Goal: Transaction & Acquisition: Purchase product/service

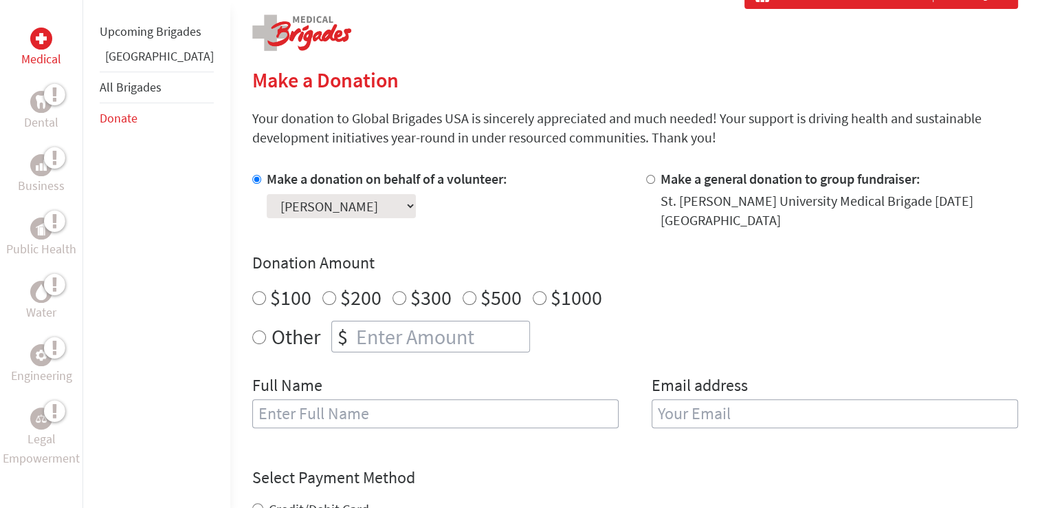
drag, startPoint x: 219, startPoint y: 326, endPoint x: 239, endPoint y: 330, distance: 20.4
click at [252, 330] on input "Other" at bounding box center [259, 337] width 14 height 14
radio input "true"
click at [369, 327] on input "number" at bounding box center [441, 336] width 176 height 30
type input "1"
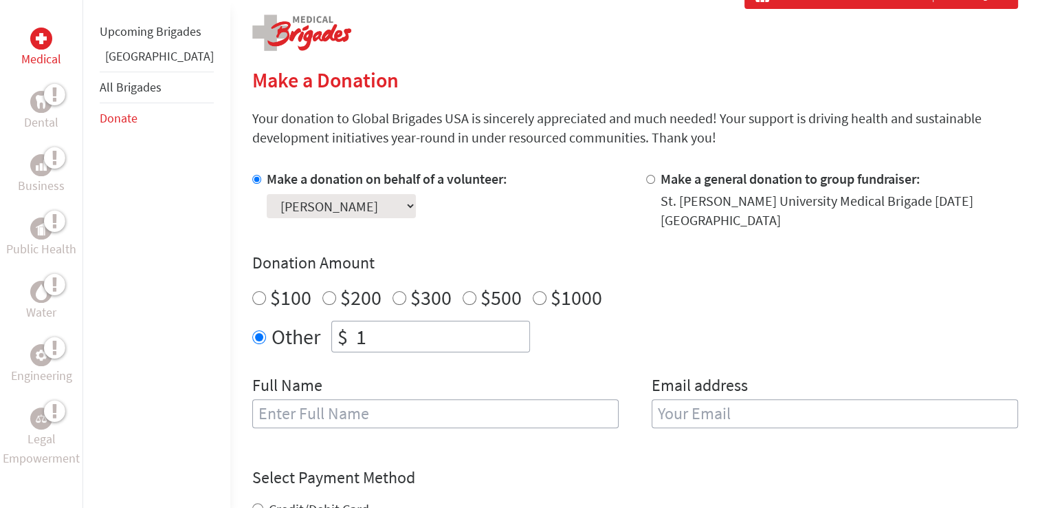
click at [649, 335] on div "Other $ 1" at bounding box center [635, 336] width 766 height 32
click at [543, 399] on input "text" at bounding box center [435, 413] width 367 height 29
type input "[PERSON_NAME]"
type input "[EMAIL_ADDRESS][DOMAIN_NAME]"
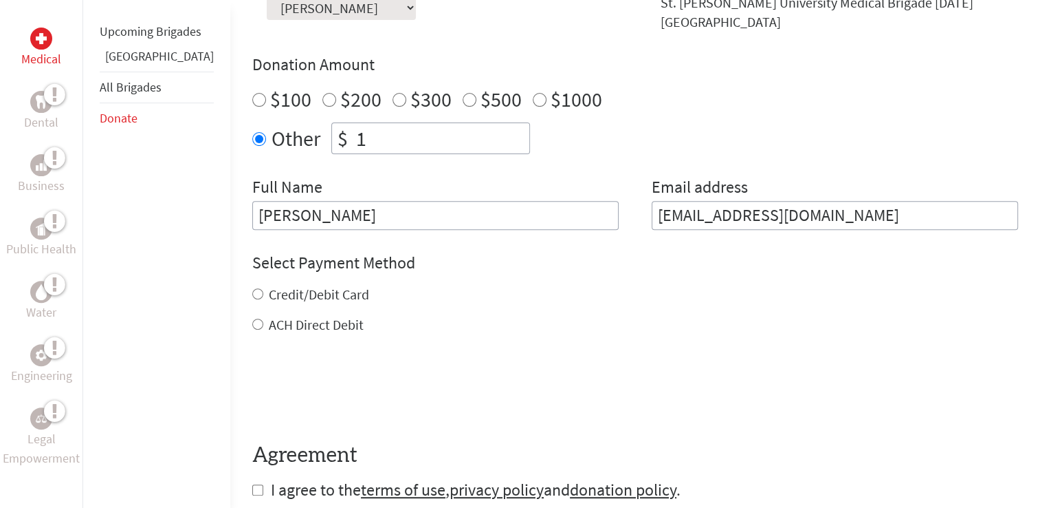
scroll to position [481, 0]
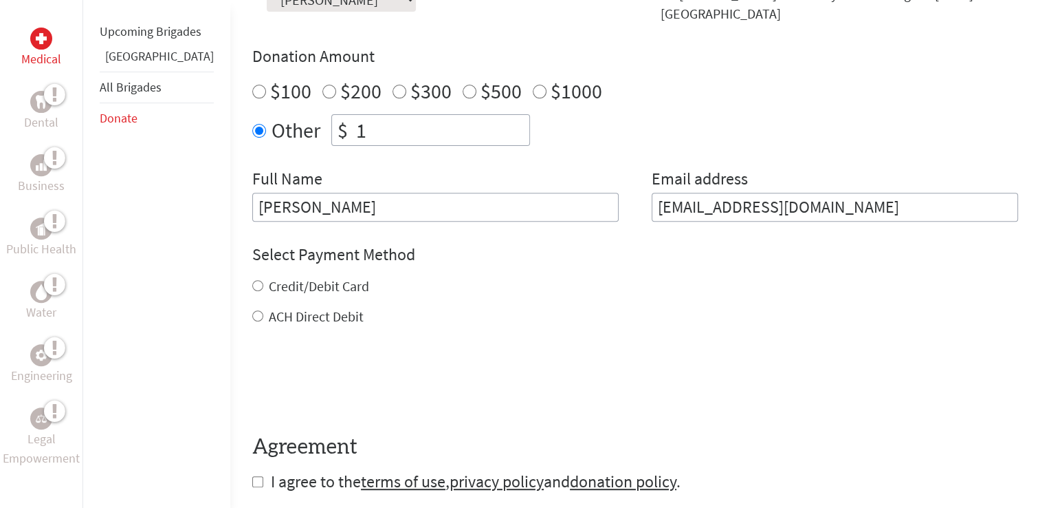
click at [252, 280] on input "Credit/Debit Card" at bounding box center [257, 285] width 11 height 11
radio input "true"
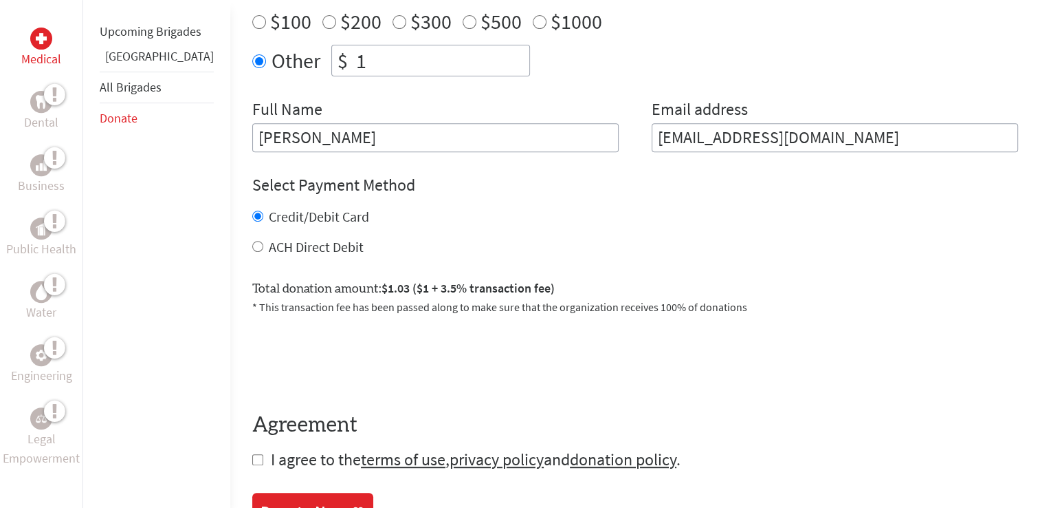
scroll to position [688, 0]
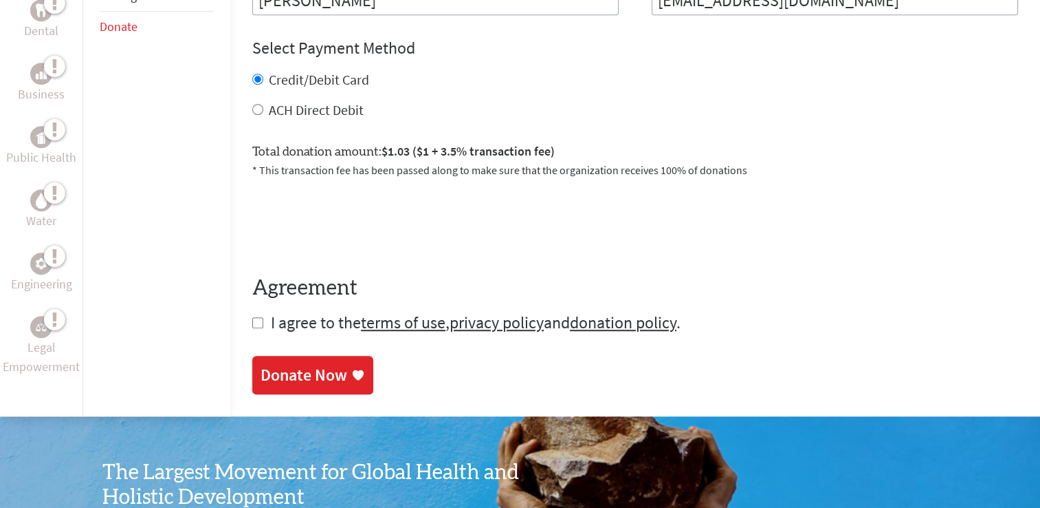
click at [252, 317] on input "checkbox" at bounding box center [257, 322] width 11 height 11
checkbox input "true"
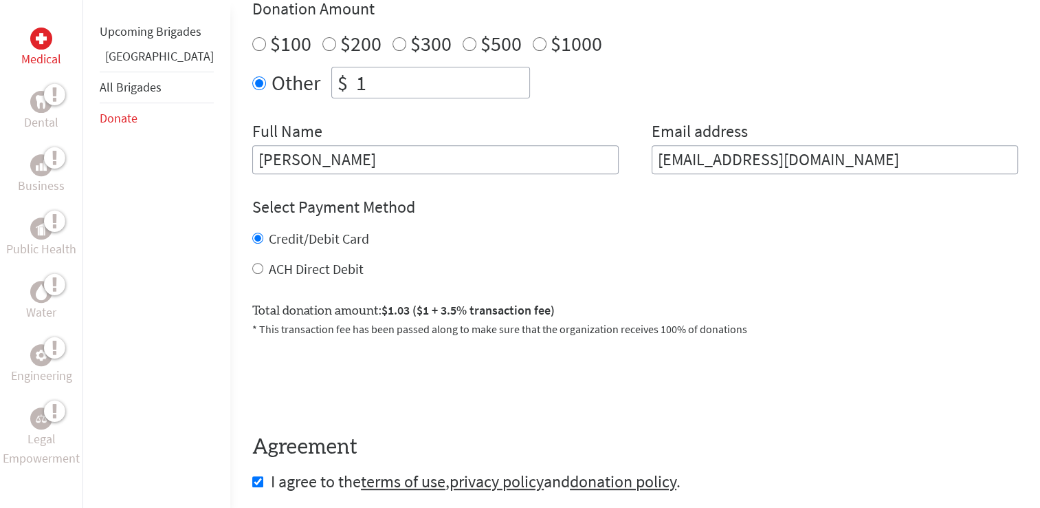
scroll to position [550, 0]
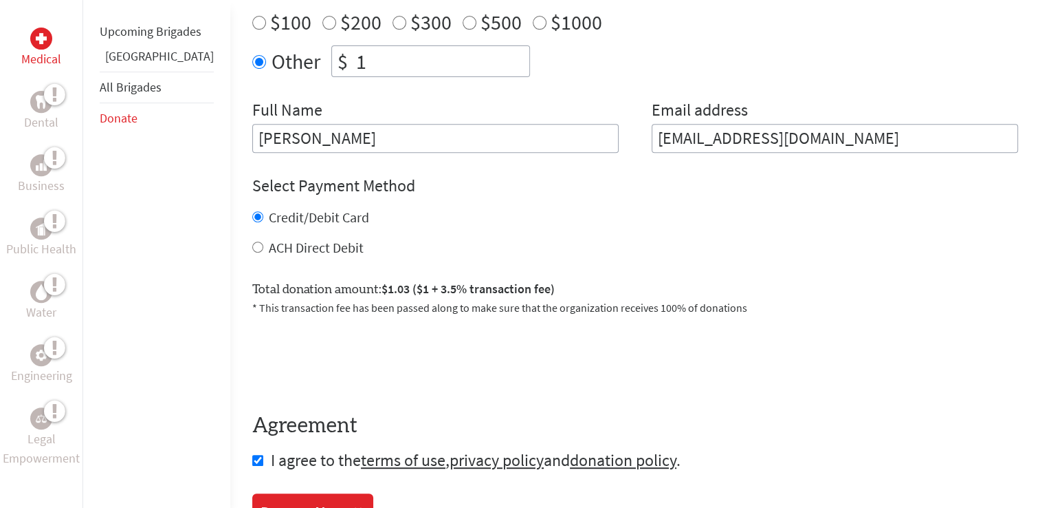
click at [380, 52] on input "1" at bounding box center [441, 61] width 176 height 30
click at [625, 45] on div "Other $ 1.05" at bounding box center [635, 61] width 766 height 32
click at [730, 356] on div "0cAFcWeA4VlJGuirKFmVCDnVNW_H0epG7u6Dc3_JW1Zb8VaDHmucJ1Pu2y0HE1Ycv5wHLFuis1IFzbL…" at bounding box center [635, 359] width 766 height 54
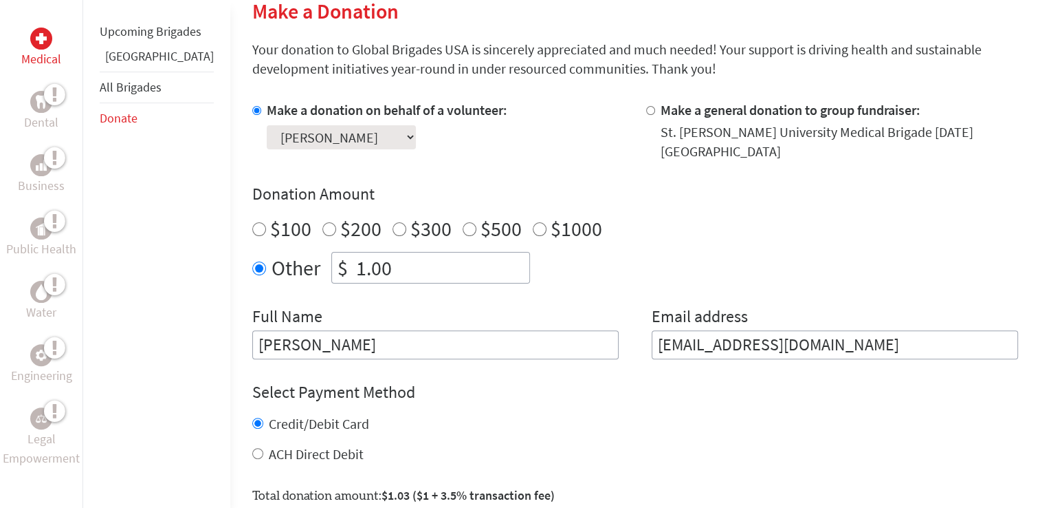
scroll to position [0, 0]
drag, startPoint x: 403, startPoint y: 268, endPoint x: 292, endPoint y: 270, distance: 110.7
click at [331, 270] on div "$ 1.00" at bounding box center [430, 268] width 199 height 32
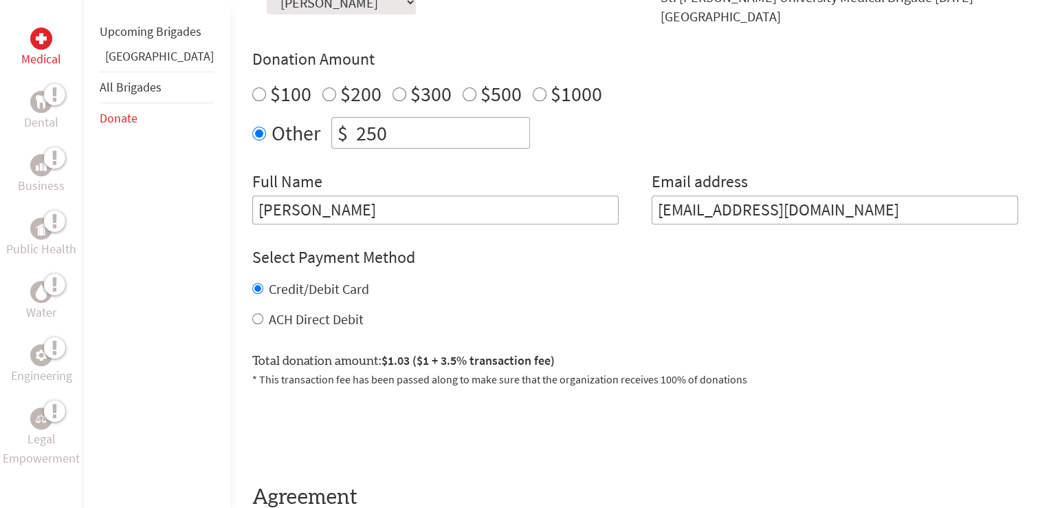
scroll to position [481, 0]
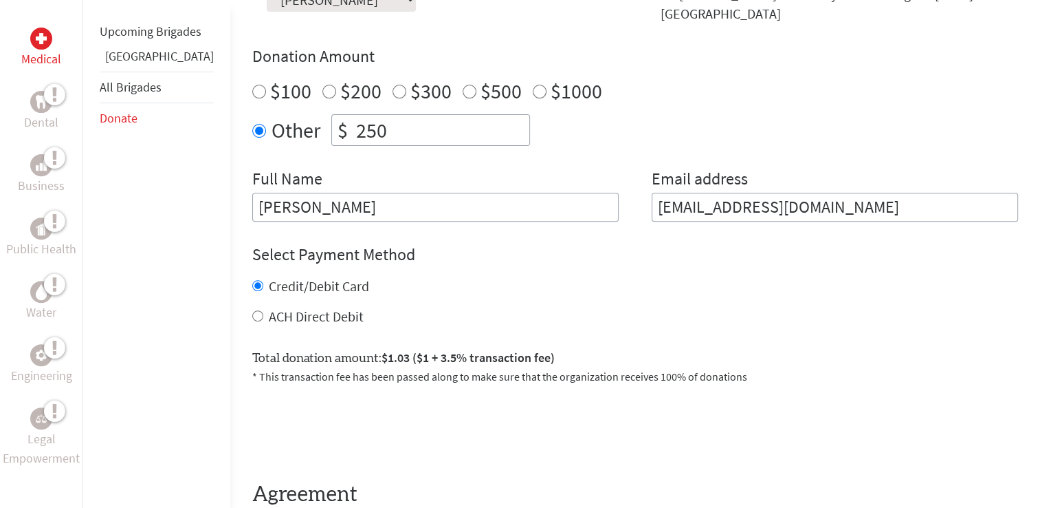
type input "250"
click at [677, 337] on div "Total donation amount: $1.03 ($1 + 3.5% transaction fee) * This transaction fee…" at bounding box center [635, 360] width 766 height 47
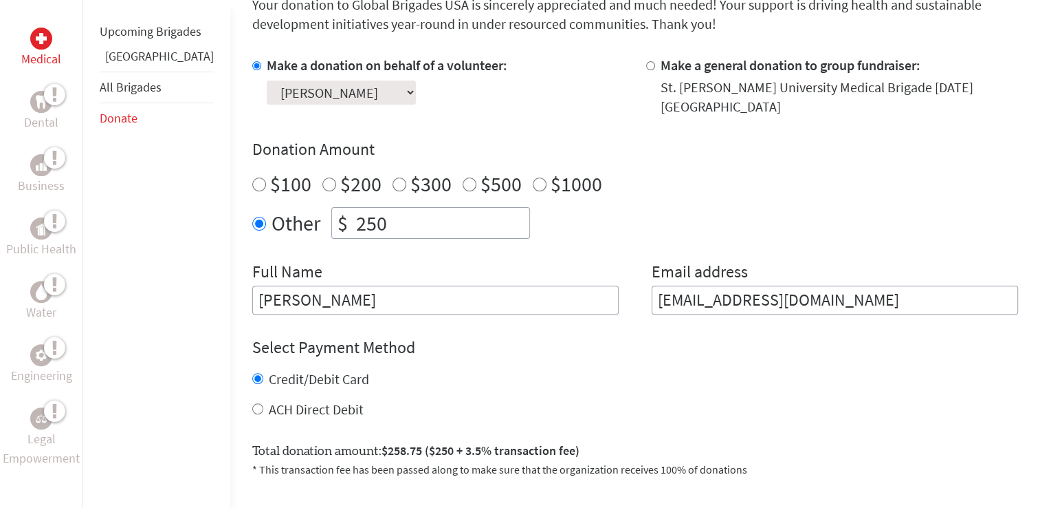
scroll to position [413, 0]
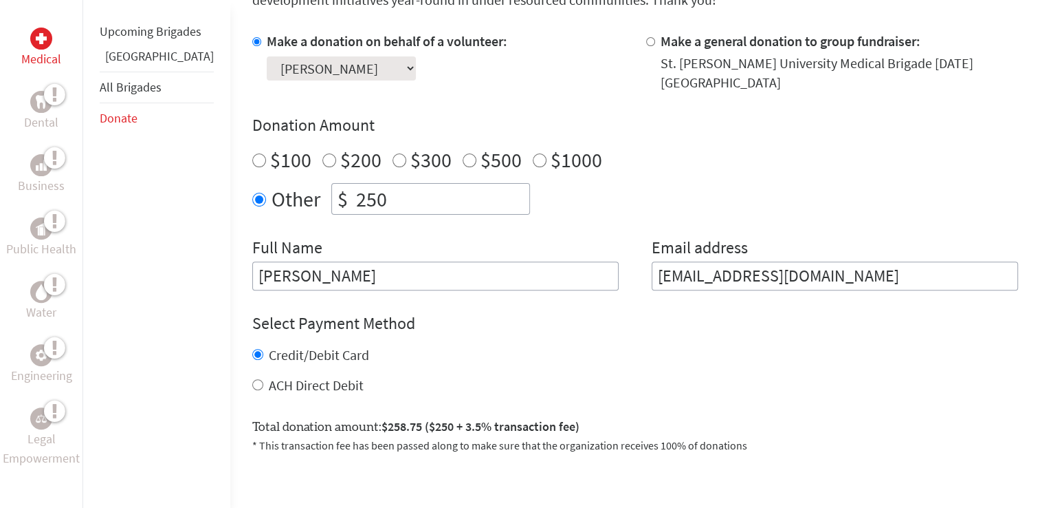
click at [252, 379] on input "ACH Direct Debit" at bounding box center [257, 384] width 11 height 11
radio input "true"
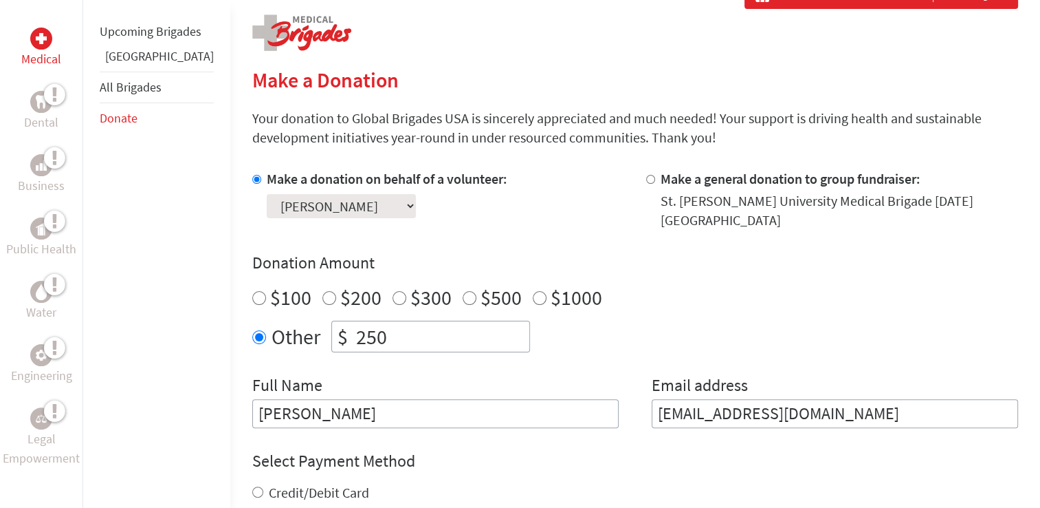
scroll to position [0, 0]
